Goal: Task Accomplishment & Management: Manage account settings

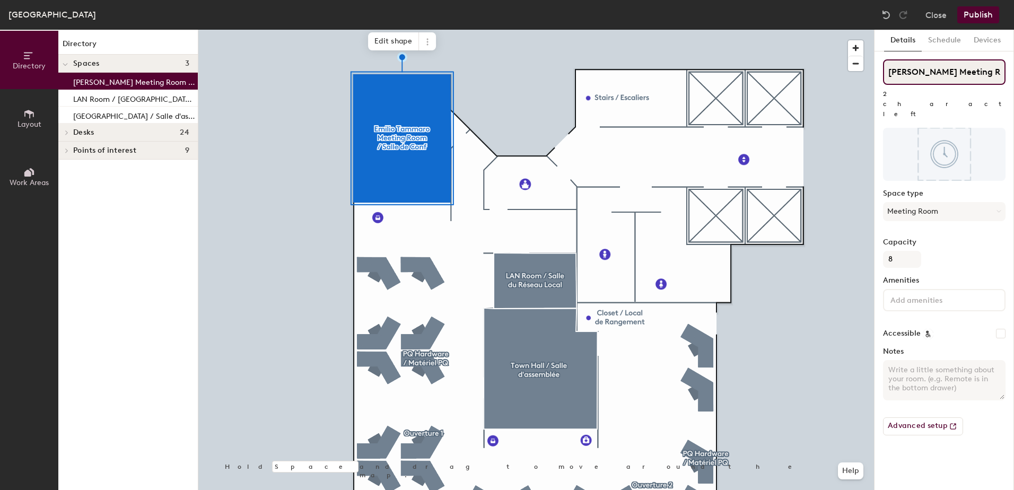
click at [973, 73] on input "[PERSON_NAME] Meeting Room / [GEOGRAPHIC_DATA]" at bounding box center [944, 71] width 123 height 25
click at [819, 64] on div "Directory Layout Work Areas Directory Spaces 3 [PERSON_NAME] Meeting Room / [GE…" at bounding box center [507, 260] width 1014 height 461
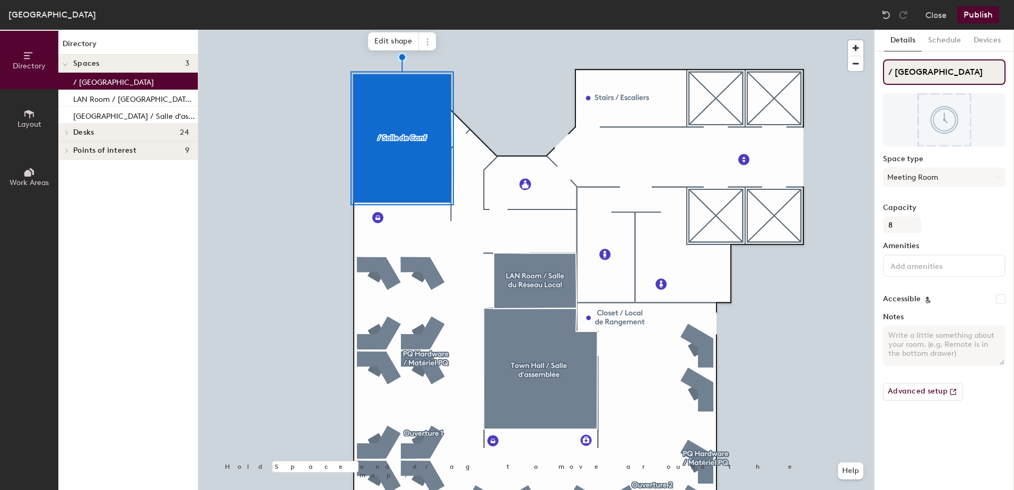
click at [900, 70] on input "/ [GEOGRAPHIC_DATA]" at bounding box center [944, 71] width 123 height 25
click at [898, 71] on input "/ [GEOGRAPHIC_DATA]" at bounding box center [944, 71] width 123 height 25
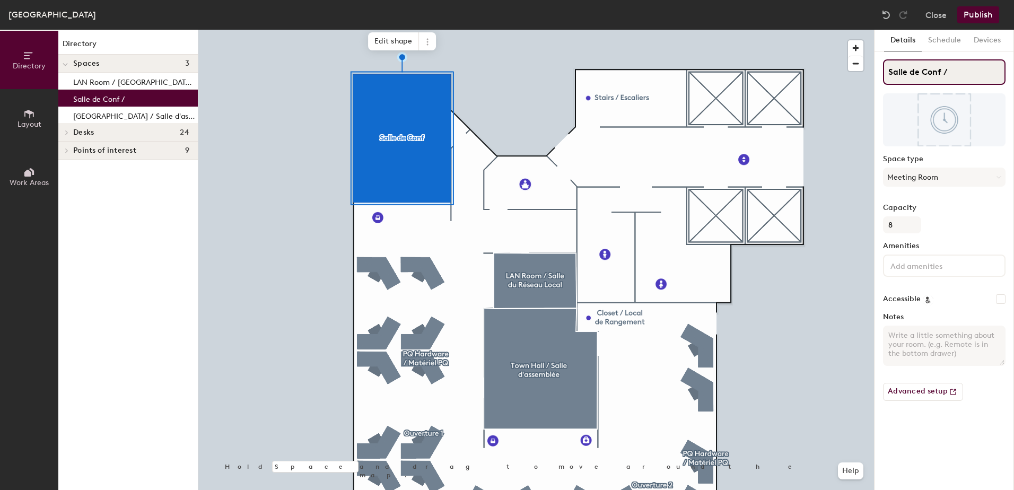
paste input "[PERSON_NAME] Meeting Room"
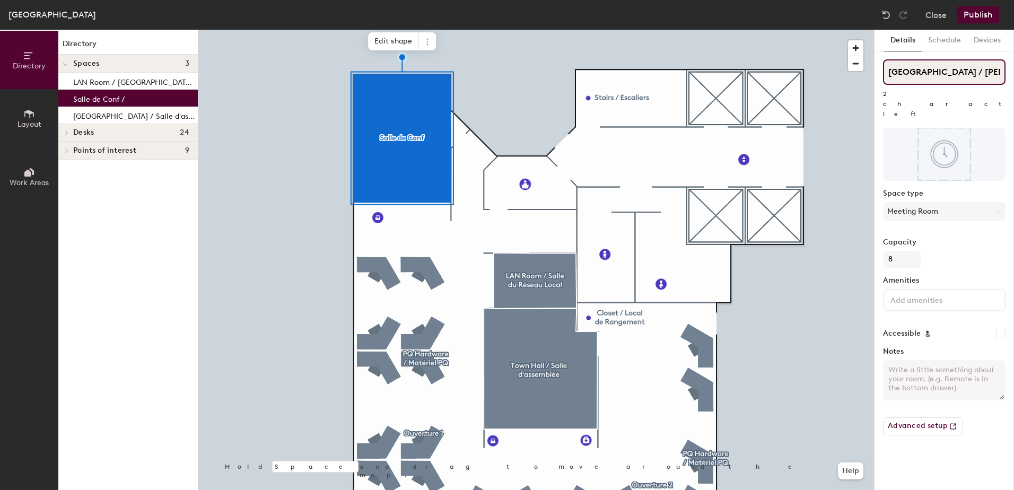
scroll to position [0, 74]
type input "[GEOGRAPHIC_DATA] / [PERSON_NAME] Meeting Room"
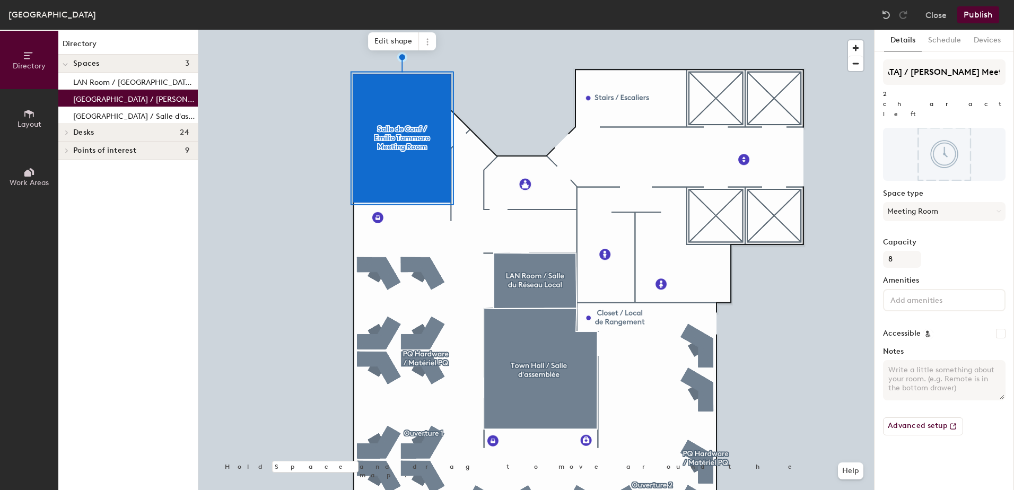
scroll to position [0, 0]
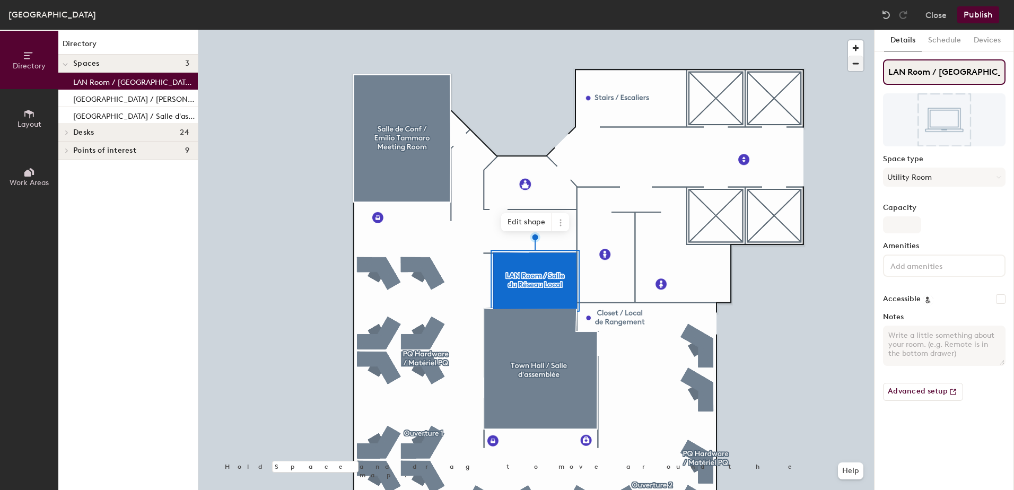
drag, startPoint x: 941, startPoint y: 71, endPoint x: 854, endPoint y: 69, distance: 87.6
click at [854, 69] on div "Directory Layout Work Areas Directory Spaces 3 LAN Room / [GEOGRAPHIC_DATA] Loc…" at bounding box center [507, 260] width 1014 height 461
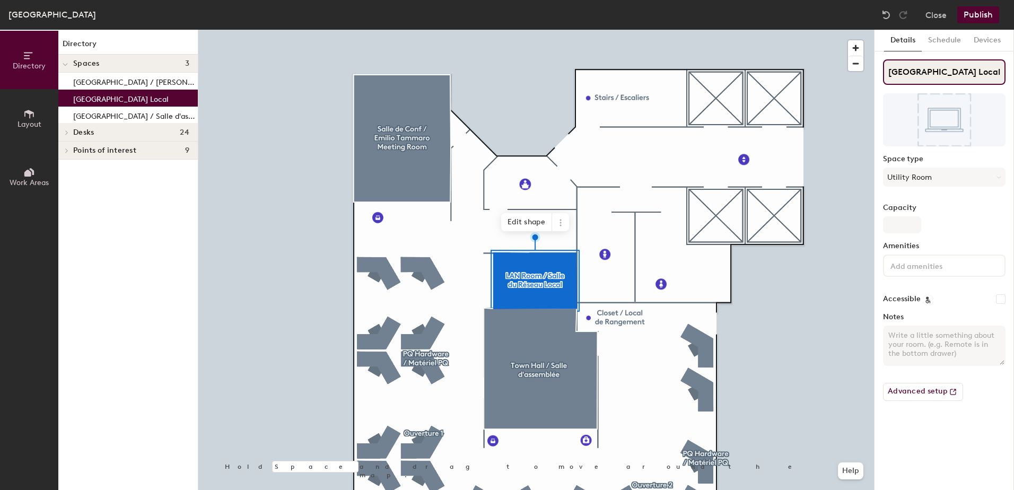
click at [985, 73] on input "[GEOGRAPHIC_DATA] Local" at bounding box center [944, 71] width 123 height 25
paste input "LAN Room /"
type input "[GEOGRAPHIC_DATA] Local / LAN Room"
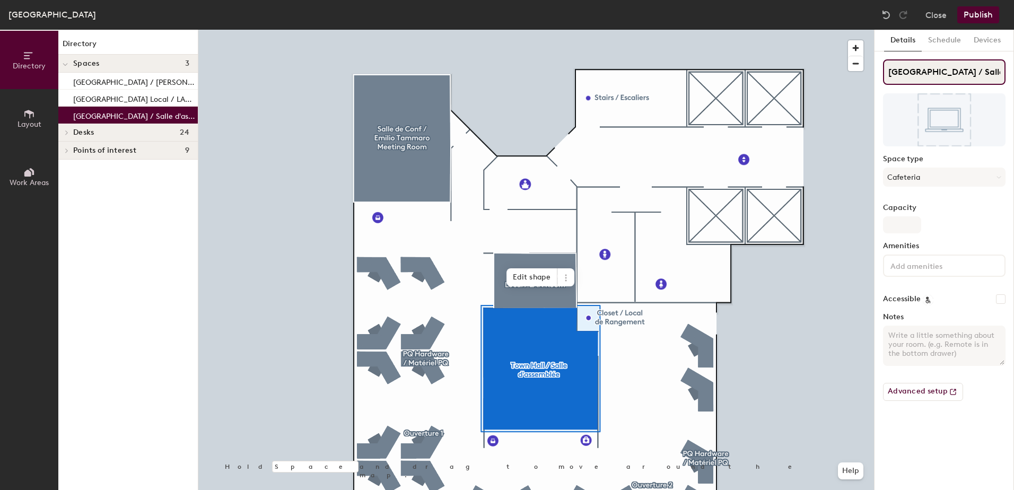
click at [828, 76] on div "Directory Layout Work Areas Directory Spaces 3 [GEOGRAPHIC_DATA] / [PERSON_NAME…" at bounding box center [507, 260] width 1014 height 461
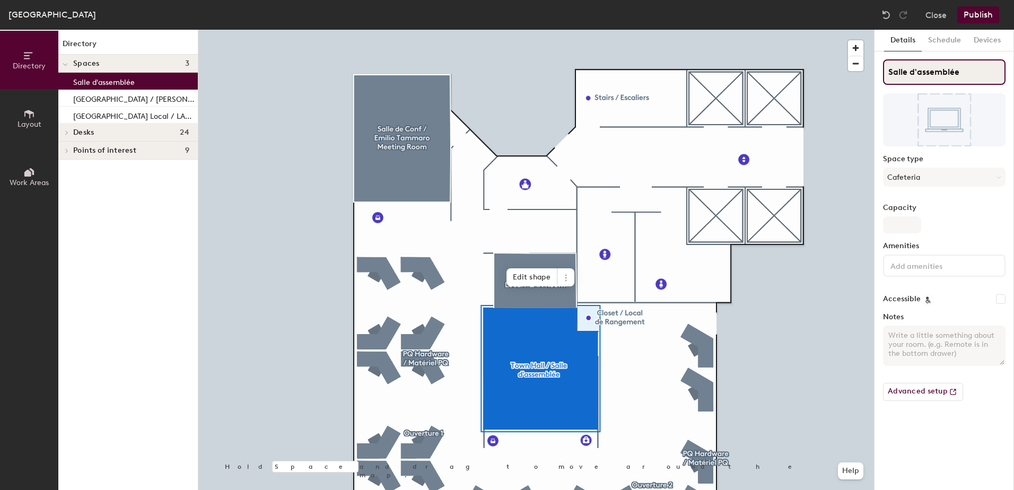
click at [967, 76] on input "Salle d'assemblée" at bounding box center [944, 71] width 123 height 25
paste input "[GEOGRAPHIC_DATA] /"
type input "Salle d'assemblée / [GEOGRAPHIC_DATA]"
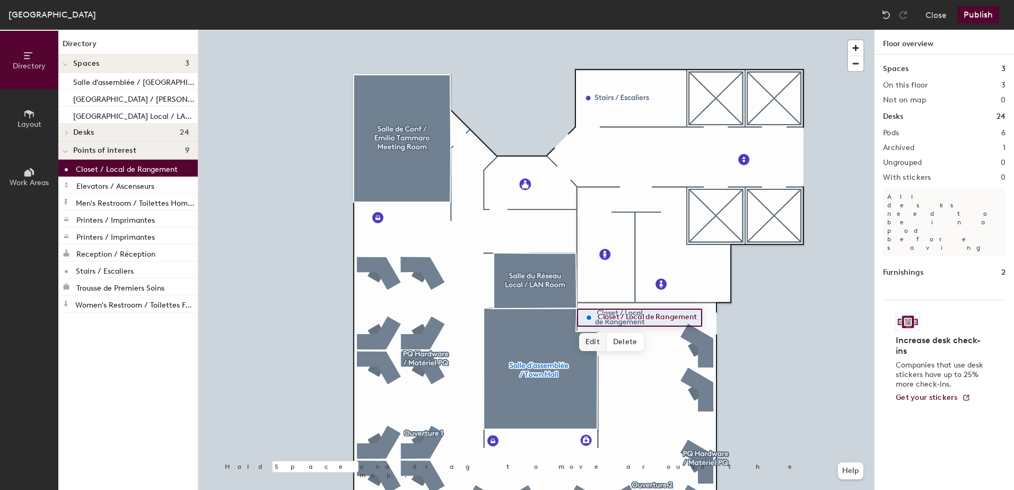
click at [596, 343] on span "Edit" at bounding box center [593, 342] width 28 height 18
click at [694, 319] on input "Closet / Local de Rangement" at bounding box center [654, 317] width 119 height 15
drag, startPoint x: 702, startPoint y: 317, endPoint x: 656, endPoint y: 322, distance: 46.4
click at [656, 322] on input "Closet / Local de Rangement" at bounding box center [654, 317] width 119 height 15
drag, startPoint x: 627, startPoint y: 317, endPoint x: 589, endPoint y: 320, distance: 38.3
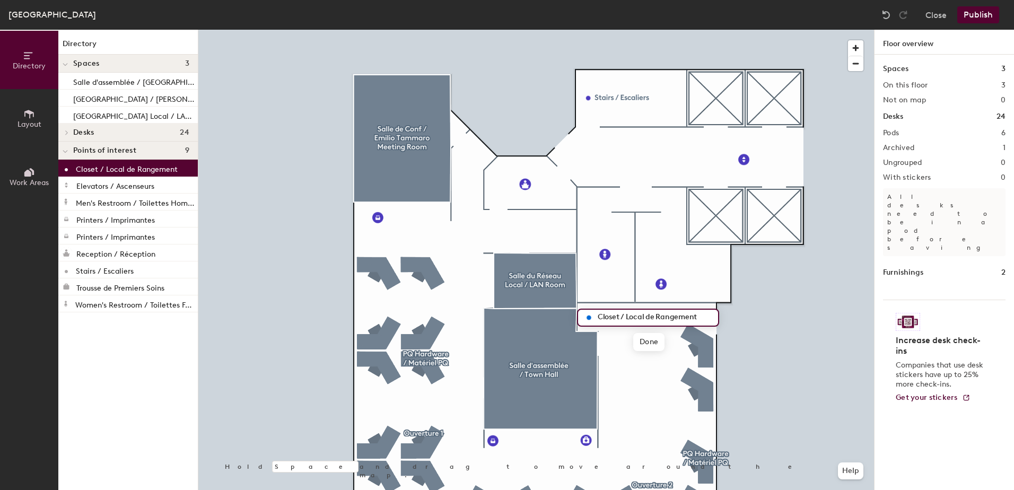
click at [589, 320] on div "Closet / Local de Rangement" at bounding box center [648, 318] width 142 height 18
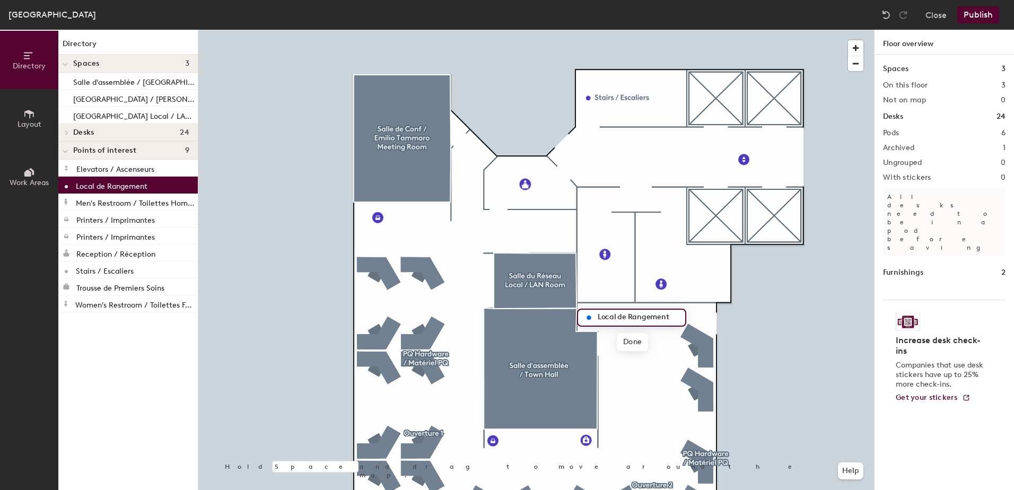
click at [671, 322] on input "Local de Rangement" at bounding box center [638, 317] width 86 height 15
type input "Local de Rangement / Closet"
click at [649, 342] on span "Done" at bounding box center [648, 342] width 31 height 18
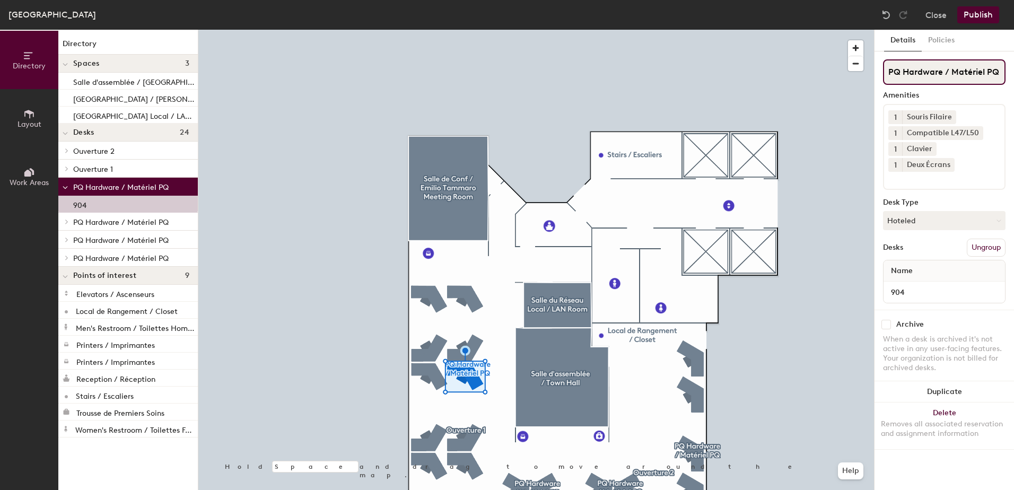
click at [848, 73] on div "Directory Layout Work Areas Directory Spaces 3 Salle d'assemblée / [GEOGRAPHIC_…" at bounding box center [507, 260] width 1014 height 461
click at [960, 71] on input "Matériel PQ" at bounding box center [944, 71] width 123 height 25
paste input "PQ Hardware /"
type input "Matériel PQ / PQ Hardware"
click at [862, 74] on div "Directory Layout Work Areas Directory Spaces 3 Salle d'assemblée / [GEOGRAPHIC_…" at bounding box center [507, 260] width 1014 height 461
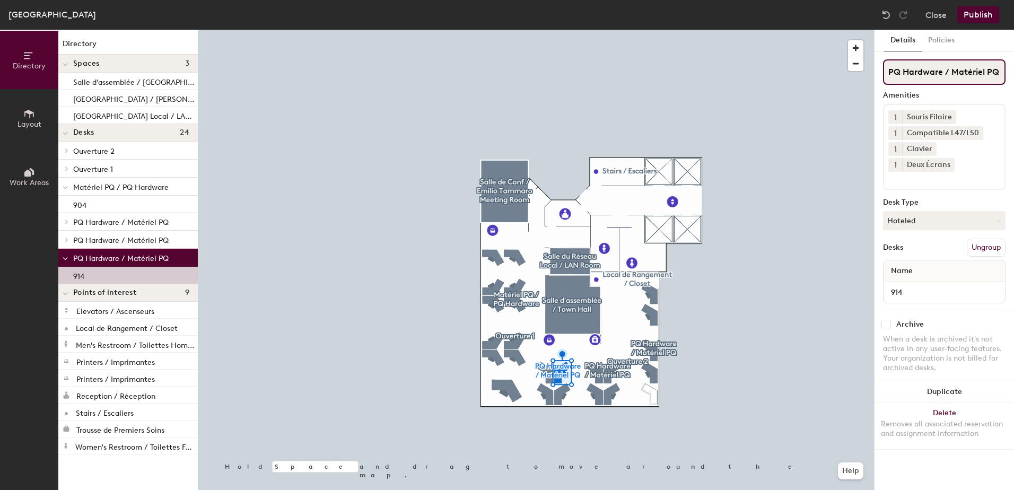
click at [966, 71] on input "PQ Hardware / Matériel PQ" at bounding box center [944, 71] width 123 height 25
click at [864, 77] on div "Directory Layout Work Areas Directory Spaces 3 Salle d'assemblée / [GEOGRAPHIC_…" at bounding box center [507, 260] width 1014 height 461
paste input "Matériel PQ / PQ Hardware"
type input "Matériel PQ / PQ Hardware"
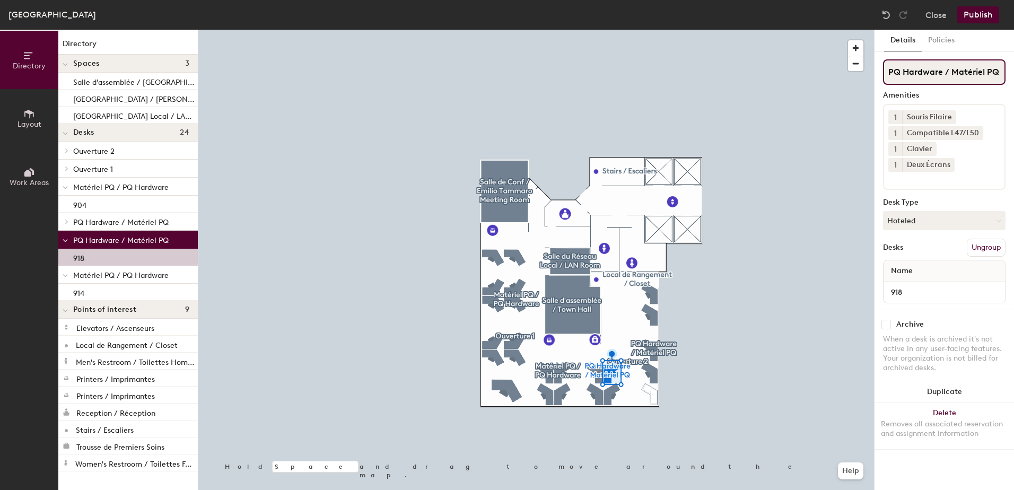
click at [745, 66] on div "Directory Layout Work Areas Directory Spaces 3 Salle d'assemblée / [GEOGRAPHIC_…" at bounding box center [507, 260] width 1014 height 461
paste input "Matériel PQ / PQ Hardware"
type input "Matériel PQ / PQ Hardware"
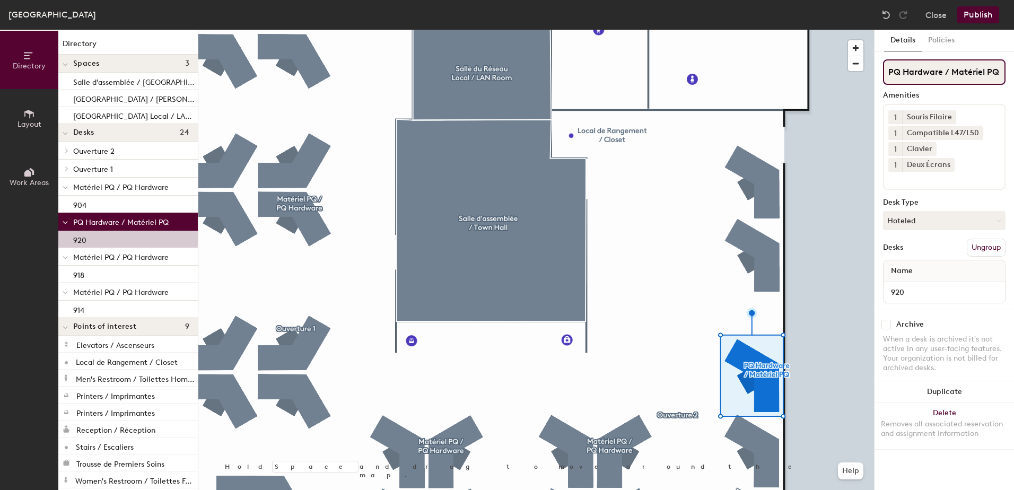
click at [1001, 75] on input "PQ Hardware / Matériel PQ" at bounding box center [944, 71] width 123 height 25
click at [853, 74] on div "Directory Layout Work Areas Directory Spaces 3 Salle d'assemblée / [GEOGRAPHIC_…" at bounding box center [507, 260] width 1014 height 461
paste input "Matériel PQ / PQ Hardware"
type input "Matériel PQ / PQ Hardware"
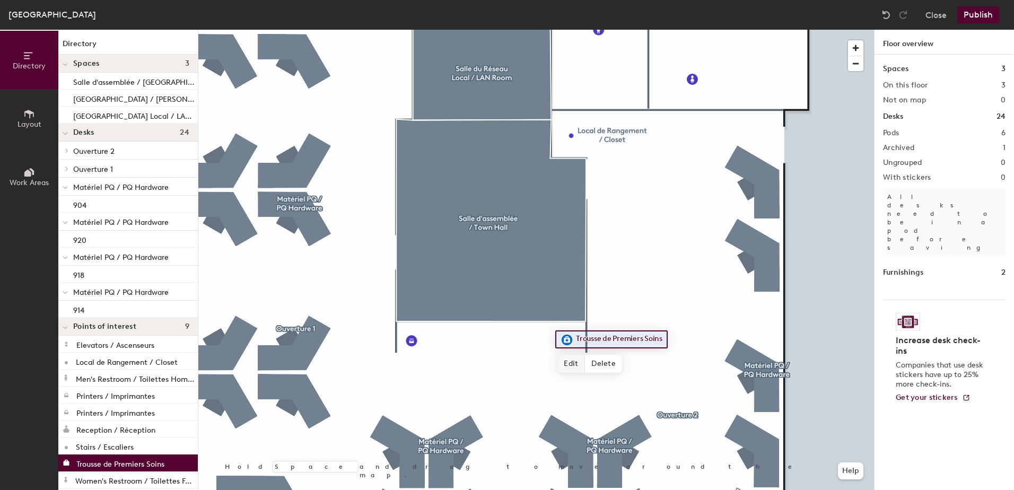
click at [565, 369] on span "Edit" at bounding box center [572, 364] width 28 height 18
click at [671, 341] on input "Trousse de Premiers Soins" at bounding box center [633, 339] width 119 height 15
type input "Trousse de Premiers Soins / First Aid Kit"
click at [638, 367] on span "Done" at bounding box center [627, 364] width 31 height 18
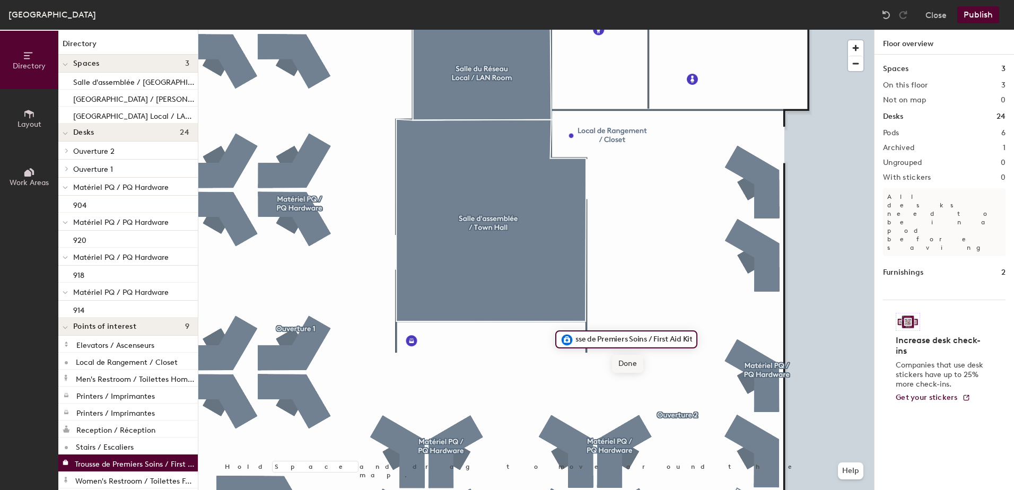
scroll to position [0, 0]
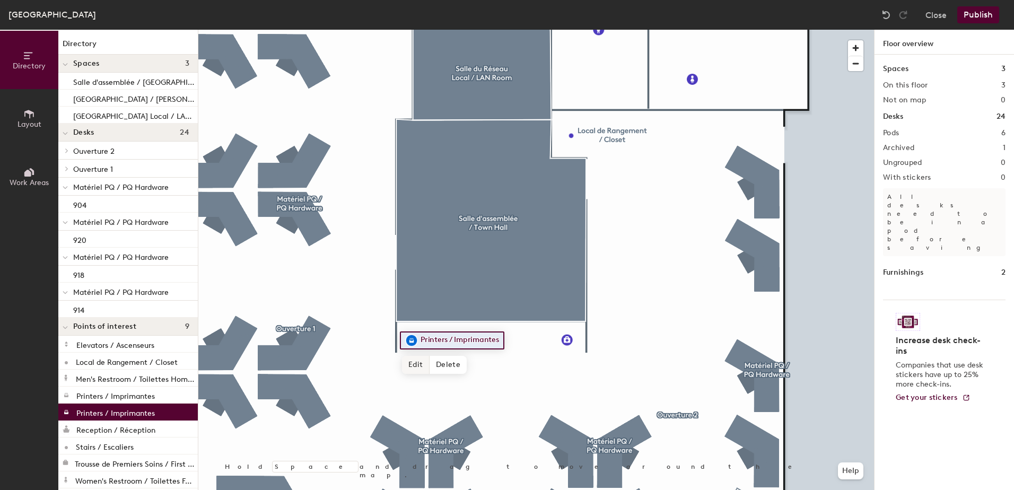
click at [412, 360] on span "Edit" at bounding box center [416, 365] width 28 height 18
click at [455, 339] on input "Printers / Imprimantes" at bounding box center [470, 340] width 105 height 15
drag, startPoint x: 455, startPoint y: 339, endPoint x: 409, endPoint y: 344, distance: 46.4
click at [409, 344] on div "Printers / Imprimantes" at bounding box center [464, 341] width 128 height 18
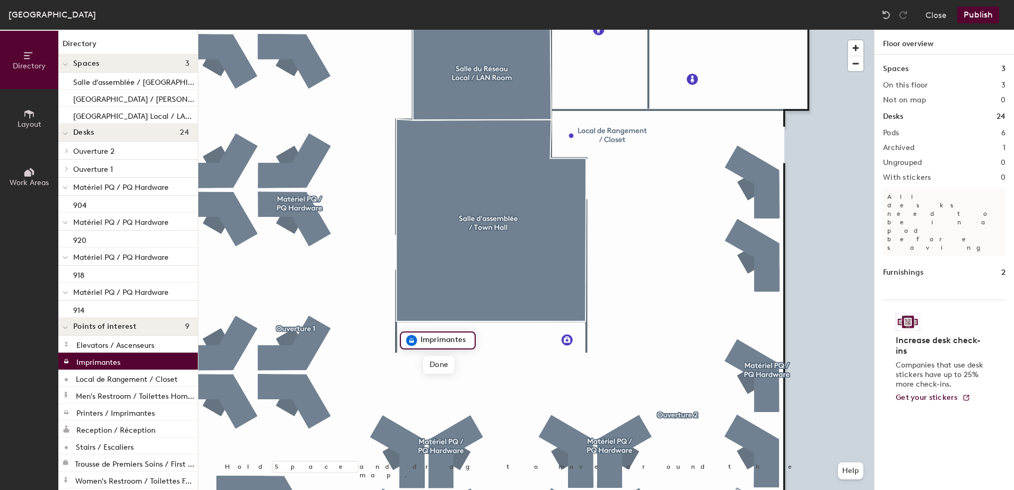
click at [468, 343] on input "Imprimantes" at bounding box center [444, 340] width 53 height 15
type input "Imprimantes / Printers"
click at [468, 361] on span "Done" at bounding box center [464, 365] width 31 height 18
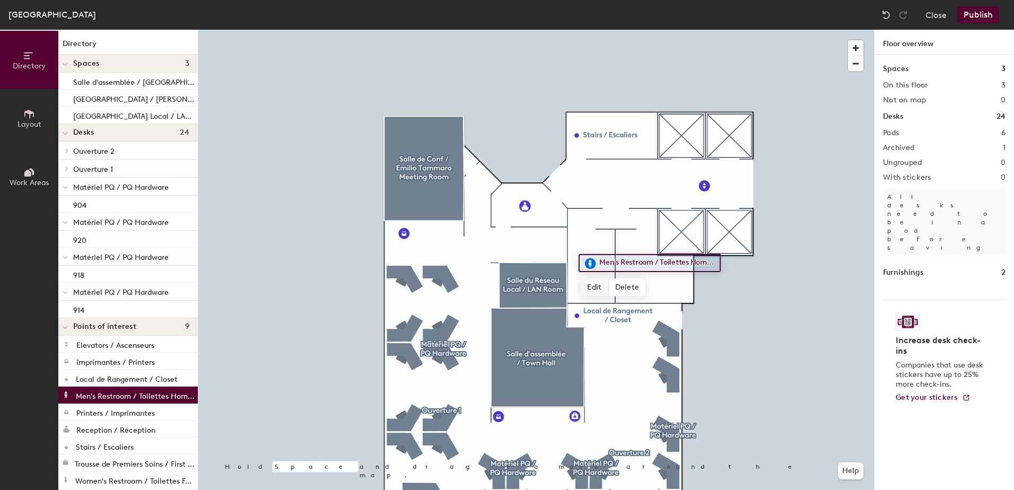
click at [598, 287] on span "Edit" at bounding box center [595, 288] width 28 height 18
click at [652, 262] on input "Men's Restroom / Toilettes Hommes" at bounding box center [656, 263] width 119 height 15
drag, startPoint x: 655, startPoint y: 262, endPoint x: 598, endPoint y: 263, distance: 56.8
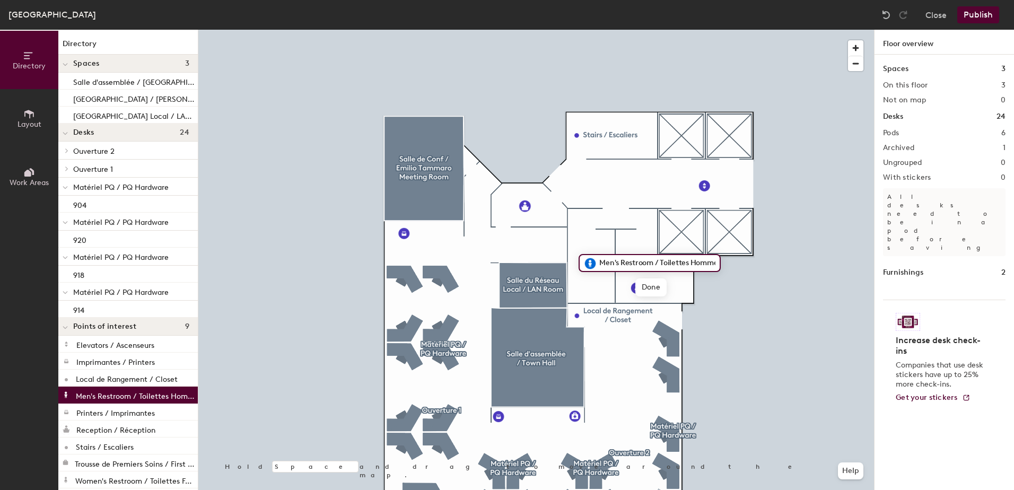
click at [598, 263] on input "Men's Restroom / Toilettes Hommes" at bounding box center [656, 263] width 119 height 15
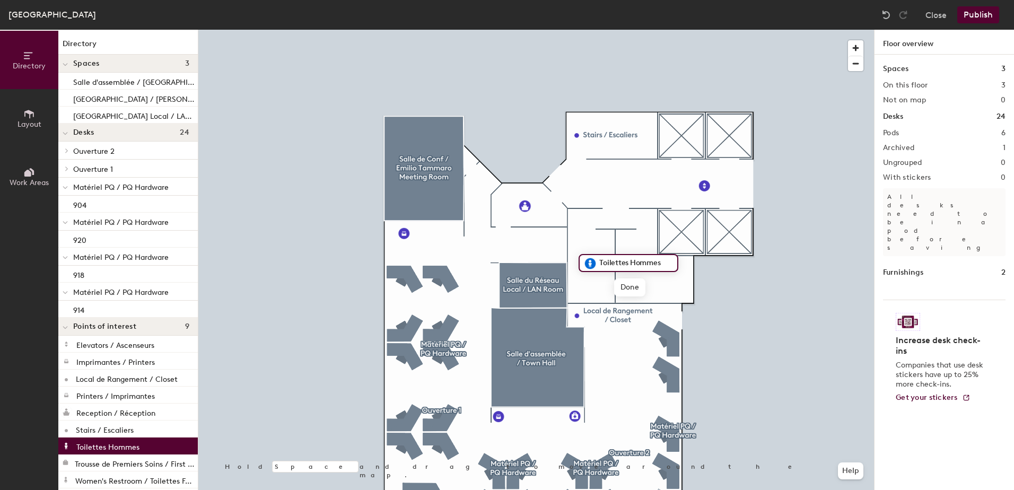
click at [660, 263] on input "Toilettes Hommes" at bounding box center [635, 263] width 76 height 15
type input "Toilettes Hommes / Men's Restroom"
click at [658, 286] on span "Done" at bounding box center [651, 288] width 31 height 18
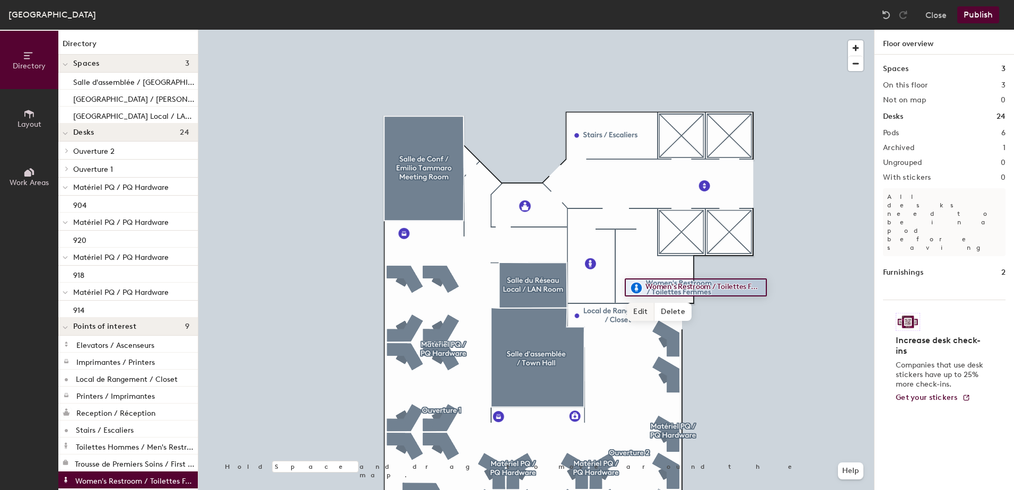
click at [639, 311] on span "Edit" at bounding box center [641, 312] width 28 height 18
click at [704, 287] on input "Women's Restroom / Toilettes Femmes" at bounding box center [702, 287] width 119 height 15
click at [623, 289] on div "Women's Restroom / Toilettes Femmes Done Hold Space and drag to move around the…" at bounding box center [536, 260] width 676 height 461
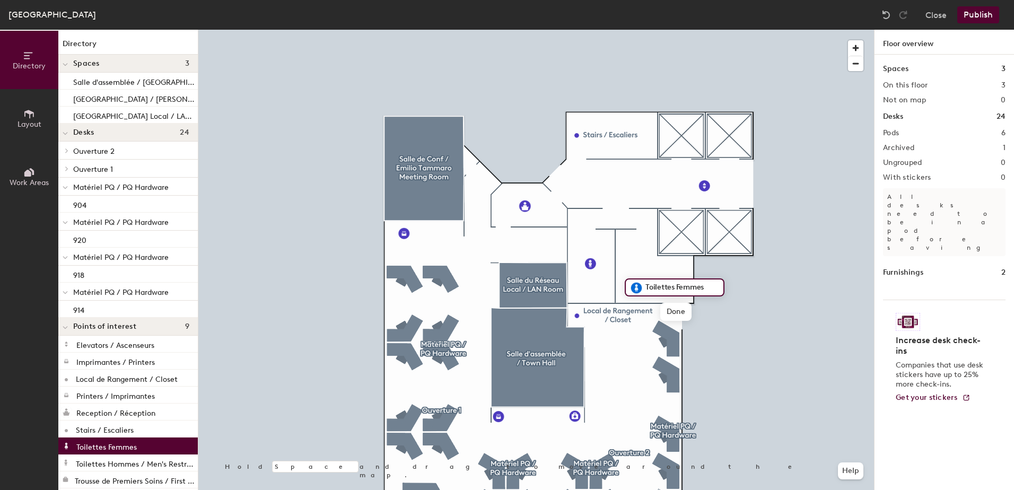
click at [706, 289] on input "Toilettes Femmes" at bounding box center [681, 287] width 76 height 15
type input "Toilettes Femmes / Women's Restroom"
click at [706, 312] on span "Done" at bounding box center [697, 312] width 31 height 18
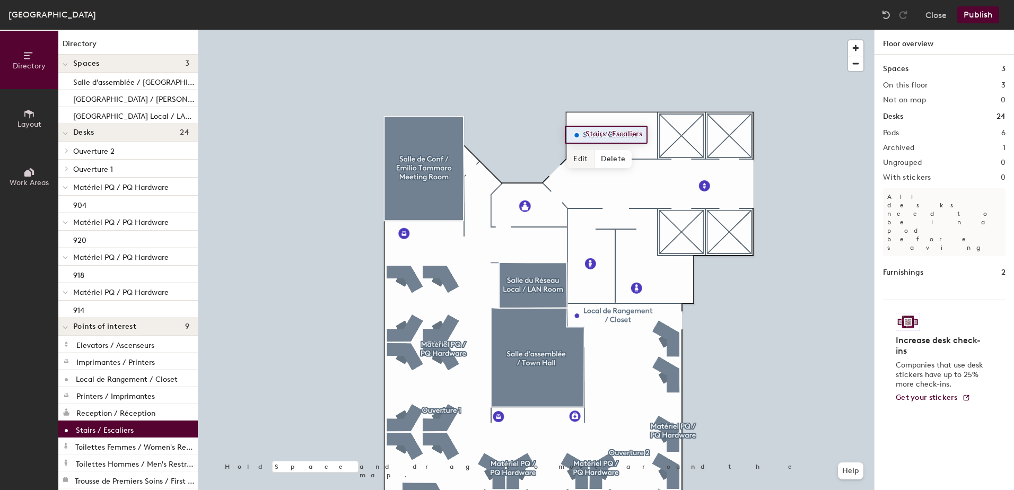
click at [583, 156] on span "Edit" at bounding box center [581, 159] width 28 height 18
click at [643, 136] on input "Stairs / Escaliers" at bounding box center [626, 134] width 86 height 15
drag, startPoint x: 612, startPoint y: 135, endPoint x: 579, endPoint y: 136, distance: 32.9
click at [579, 136] on div "Stairs / Escaliers" at bounding box center [619, 135] width 109 height 18
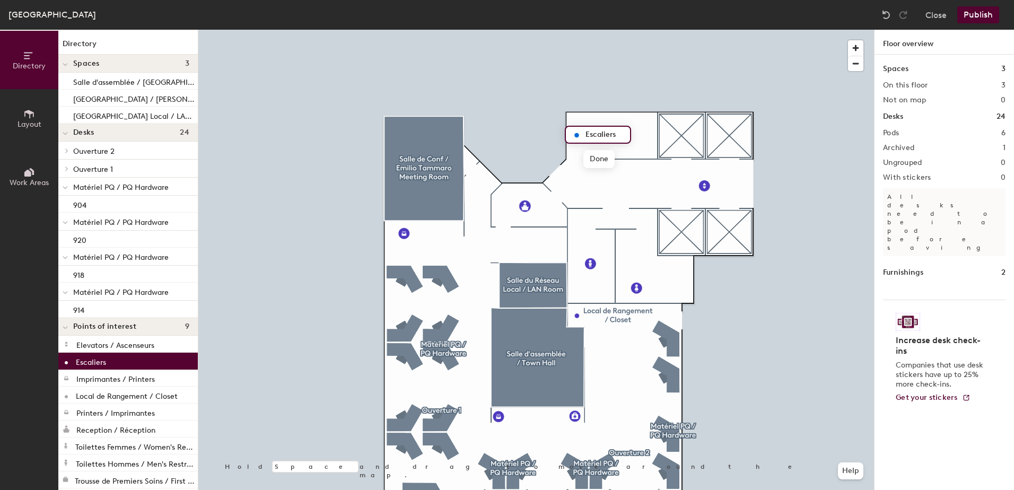
click at [623, 134] on input "Escaliers" at bounding box center [604, 134] width 43 height 15
type input "Escaliers / Stairs"
click at [628, 157] on span "Done" at bounding box center [620, 159] width 31 height 18
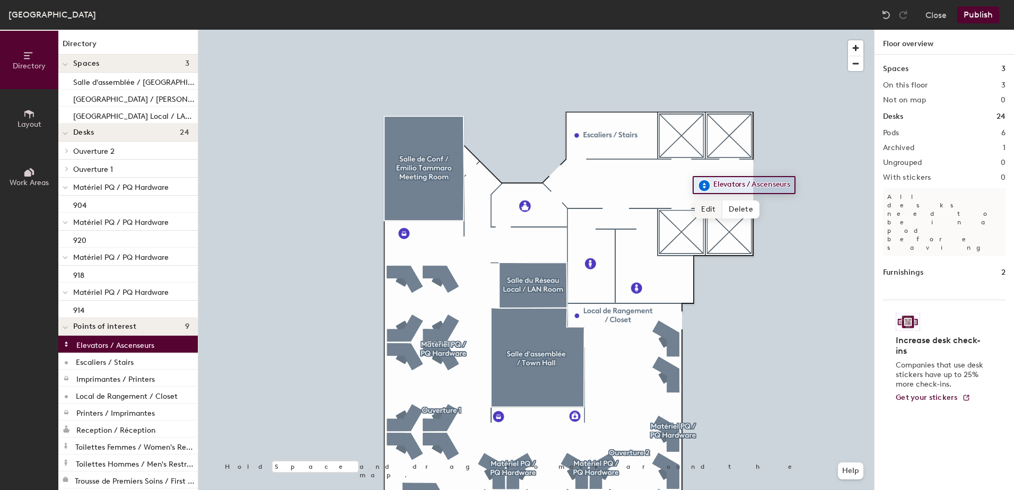
click at [715, 203] on span "Edit" at bounding box center [709, 210] width 28 height 18
click at [753, 185] on input "Elevators / Ascenseurs" at bounding box center [763, 185] width 105 height 15
drag, startPoint x: 753, startPoint y: 185, endPoint x: 700, endPoint y: 185, distance: 52.5
click at [700, 185] on div "Elevators / Ascenseurs" at bounding box center [757, 185] width 128 height 18
click at [758, 185] on input "Ascenseurs" at bounding box center [735, 185] width 48 height 15
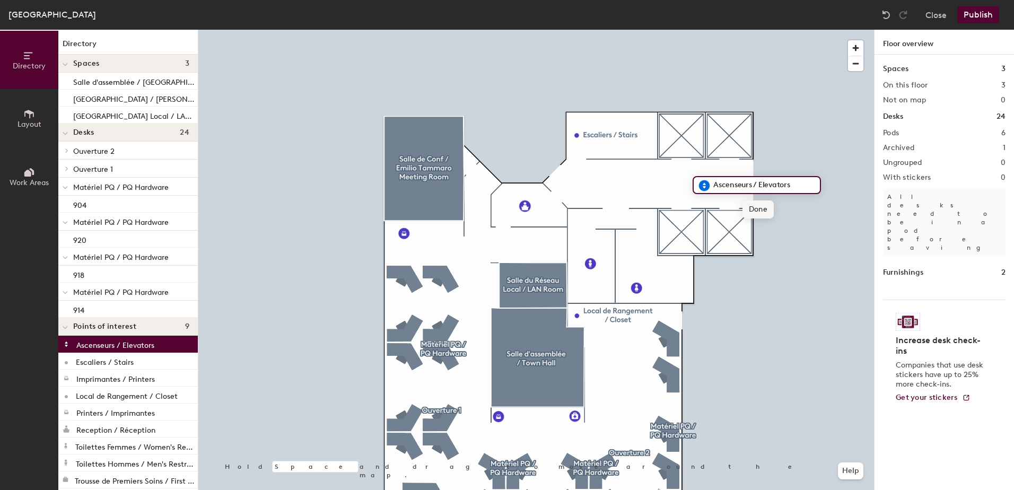
type input "Ascenseurs / Elevators"
click at [756, 206] on span "Done" at bounding box center [758, 210] width 31 height 18
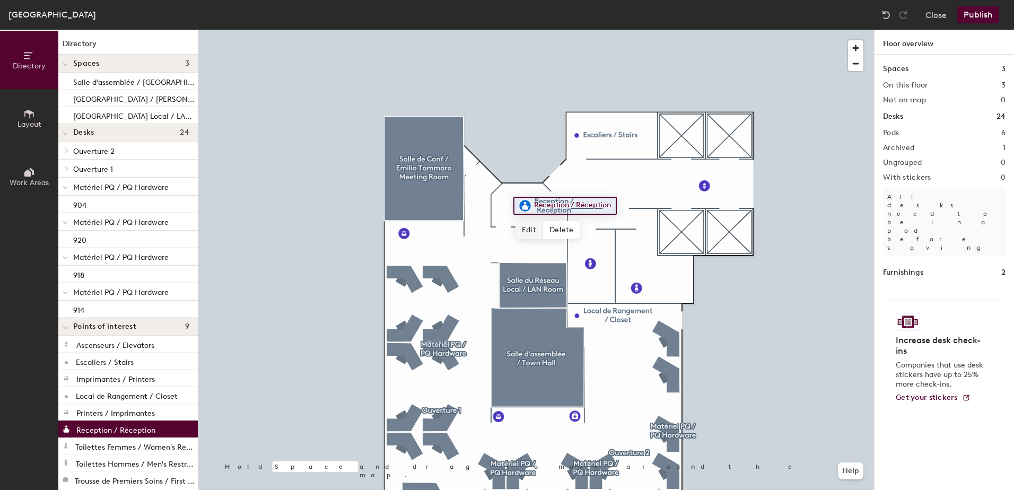
click at [526, 229] on span "Edit" at bounding box center [530, 230] width 28 height 18
click at [618, 205] on input "Reception / Réception" at bounding box center [584, 205] width 105 height 15
drag, startPoint x: 618, startPoint y: 205, endPoint x: 624, endPoint y: 214, distance: 11.5
click at [624, 214] on div "Reception / Réception" at bounding box center [578, 206] width 128 height 18
click at [513, 211] on div "Reception / Réception Done Hold Space and drag to move around the map. Help" at bounding box center [536, 260] width 676 height 461
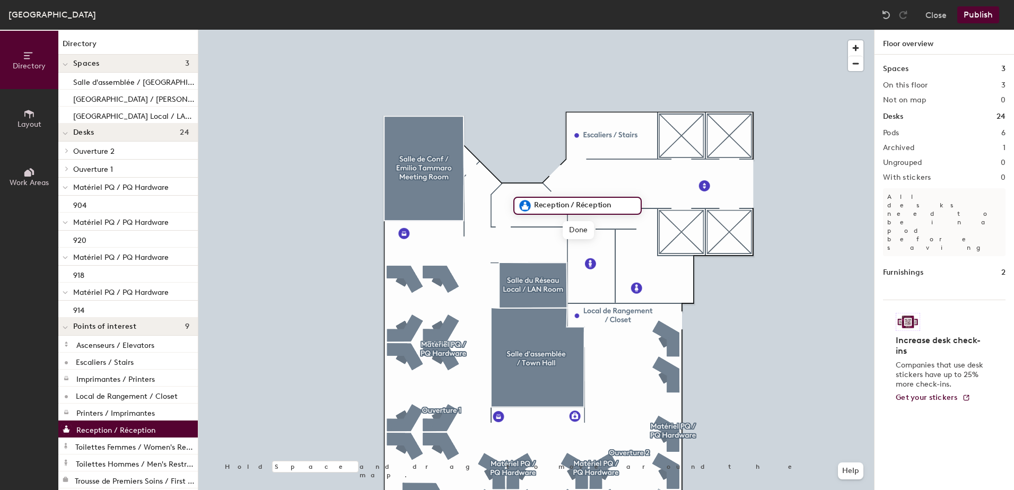
type input "Réception"
click at [536, 232] on span "Edit" at bounding box center [530, 230] width 28 height 18
click at [575, 203] on input "Réception" at bounding box center [556, 205] width 48 height 15
click at [571, 205] on input "Réception" at bounding box center [556, 205] width 48 height 15
type input "Réception / Reception"
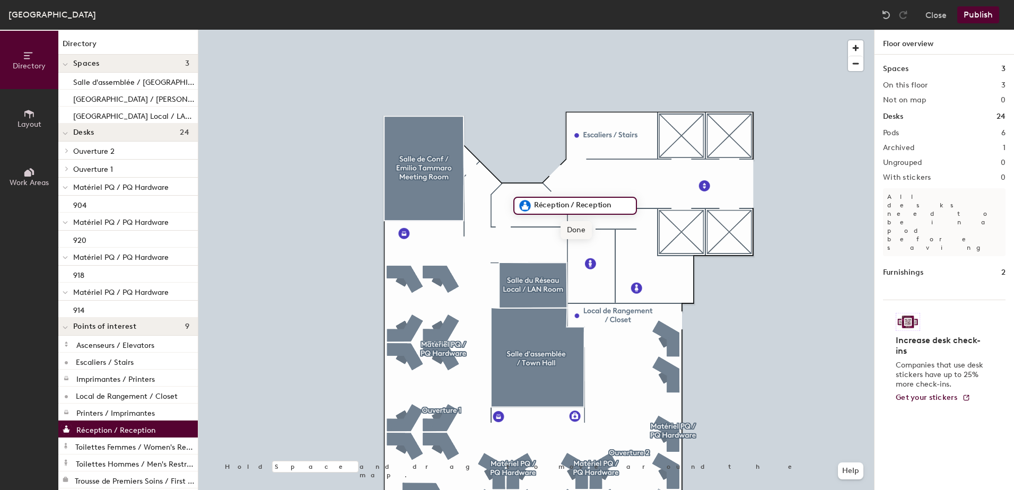
click at [570, 229] on span "Done" at bounding box center [576, 230] width 31 height 18
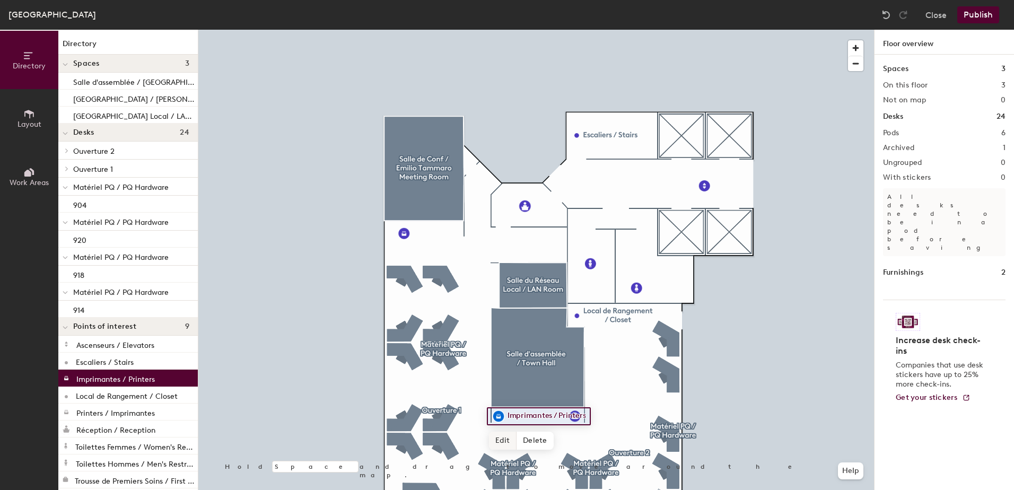
click at [502, 442] on span "Edit" at bounding box center [503, 441] width 28 height 18
click at [553, 440] on span "Done" at bounding box center [551, 441] width 31 height 18
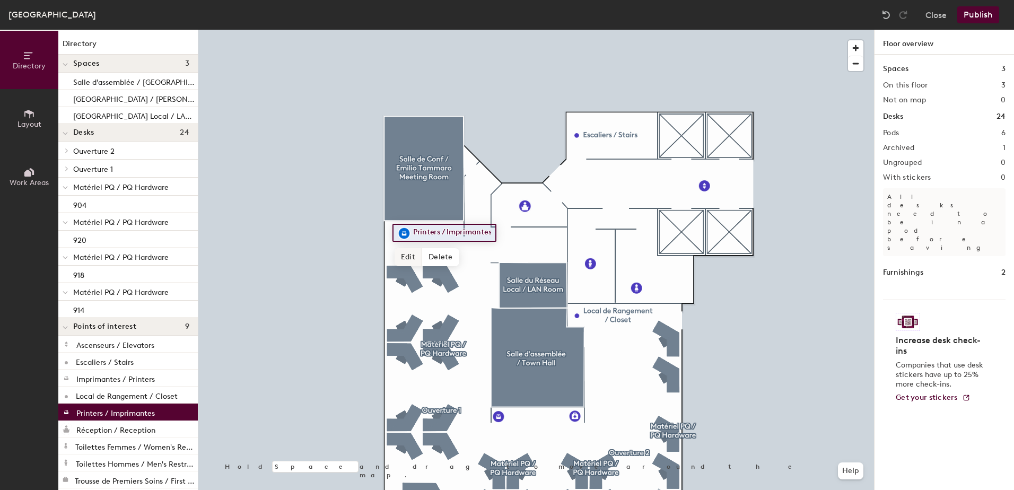
click at [409, 256] on span "Edit" at bounding box center [409, 257] width 28 height 18
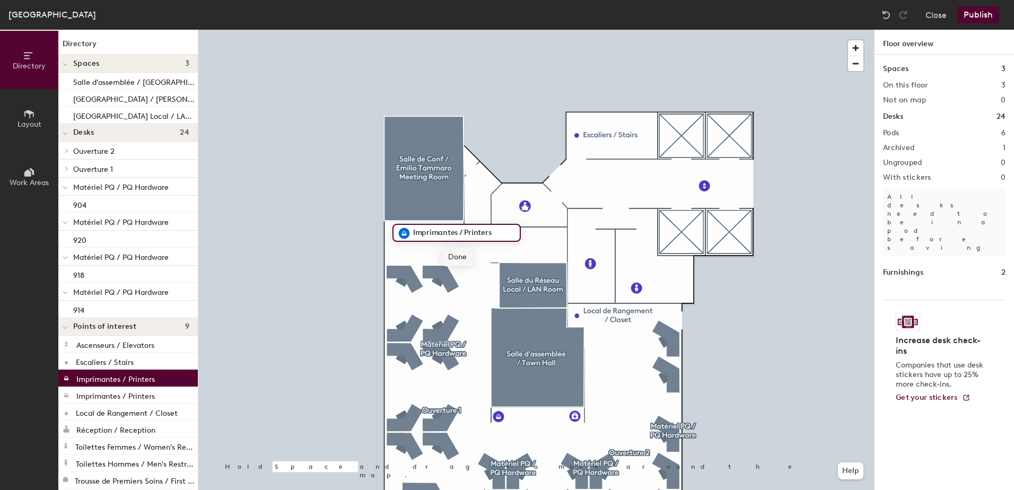
type input "Imprimantes / Printers"
click at [454, 258] on span "Done" at bounding box center [457, 257] width 31 height 18
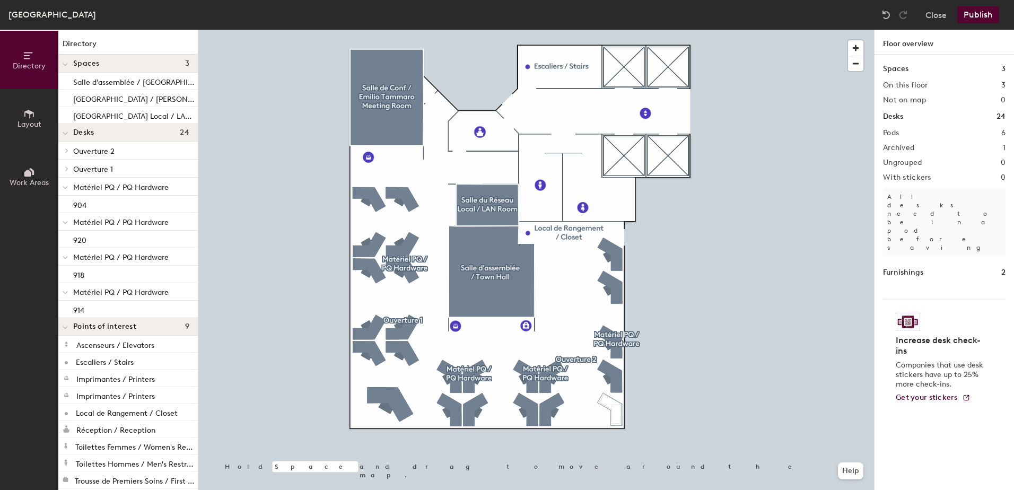
click at [968, 16] on button "Publish" at bounding box center [979, 14] width 42 height 17
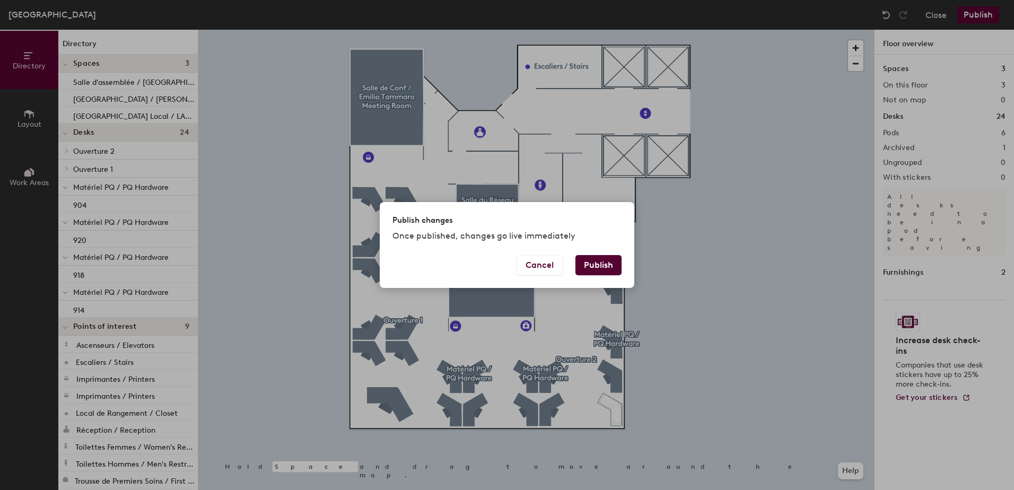
click at [594, 266] on button "Publish" at bounding box center [599, 265] width 46 height 20
